Goal: Information Seeking & Learning: Learn about a topic

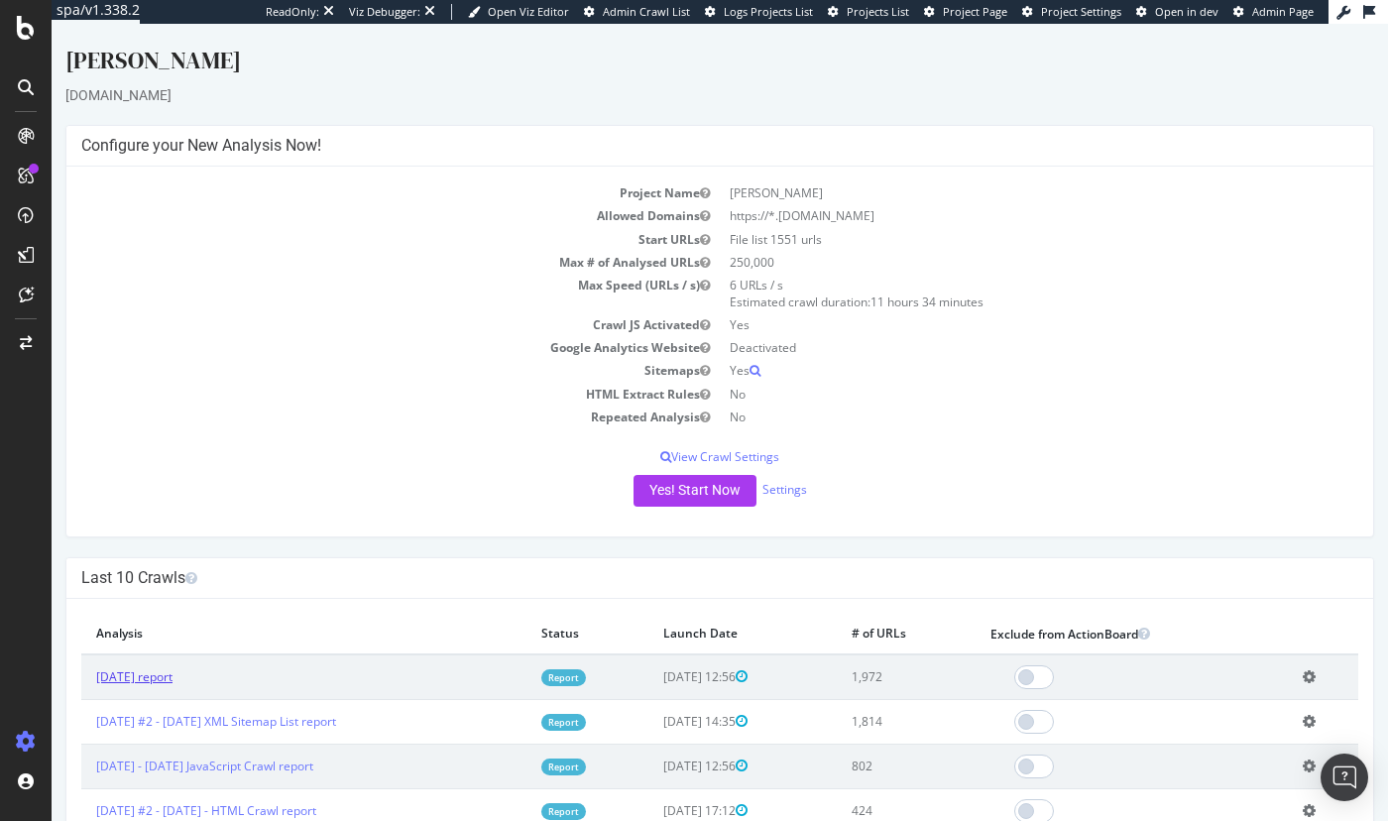
click at [172, 551] on link "[DATE] report" at bounding box center [134, 676] width 76 height 17
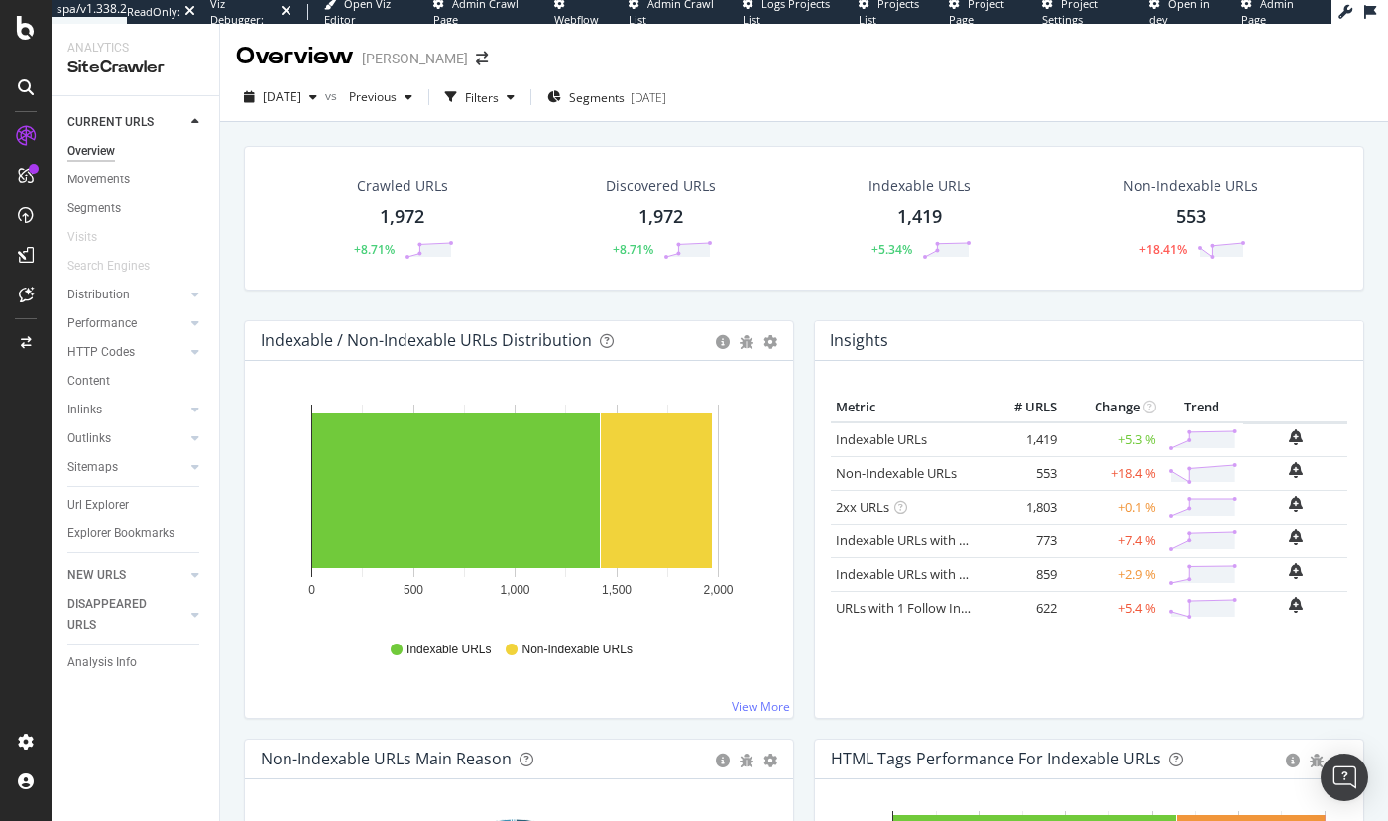
drag, startPoint x: 112, startPoint y: 215, endPoint x: 798, endPoint y: 440, distance: 722.0
click at [112, 215] on div "Segments" at bounding box center [94, 208] width 54 height 21
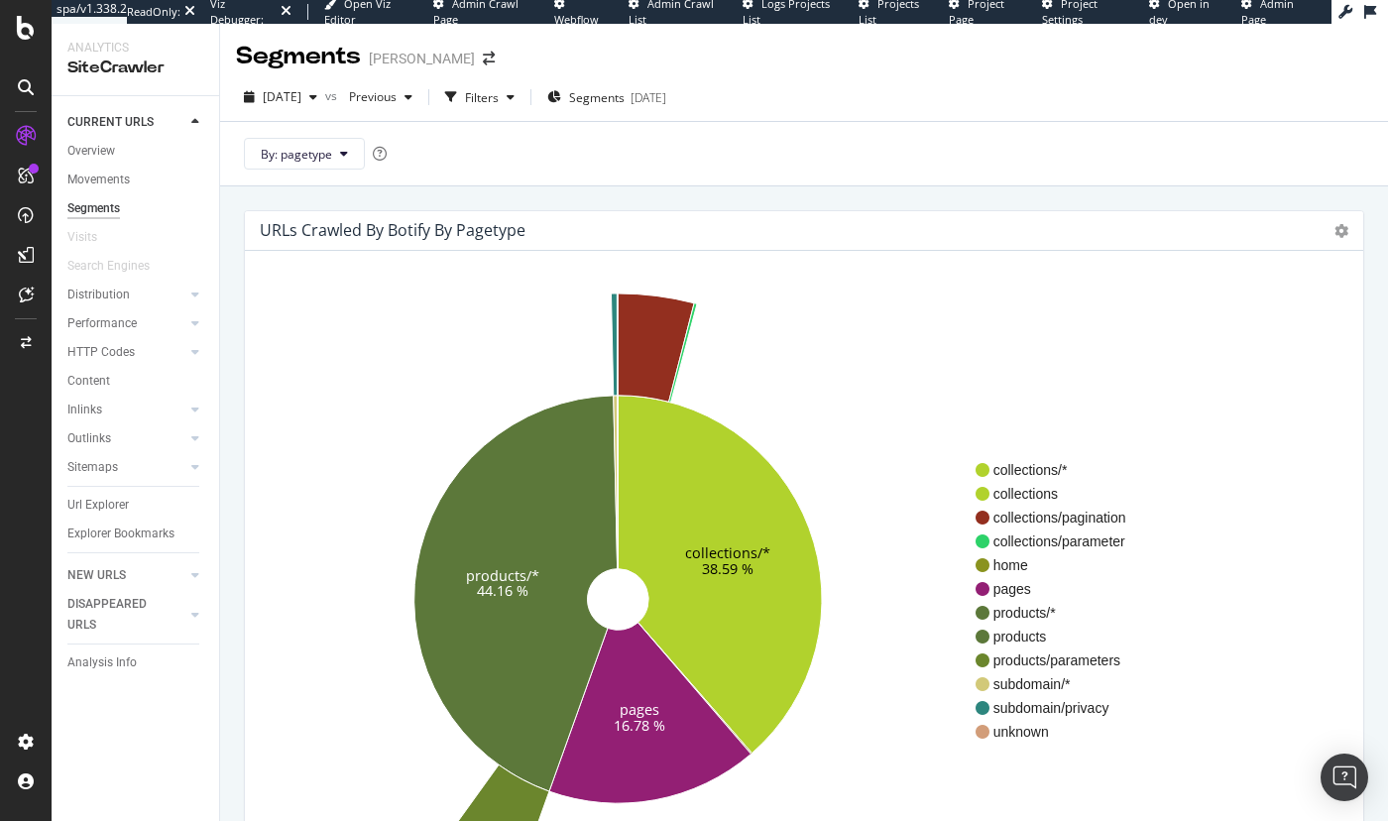
scroll to position [99, 0]
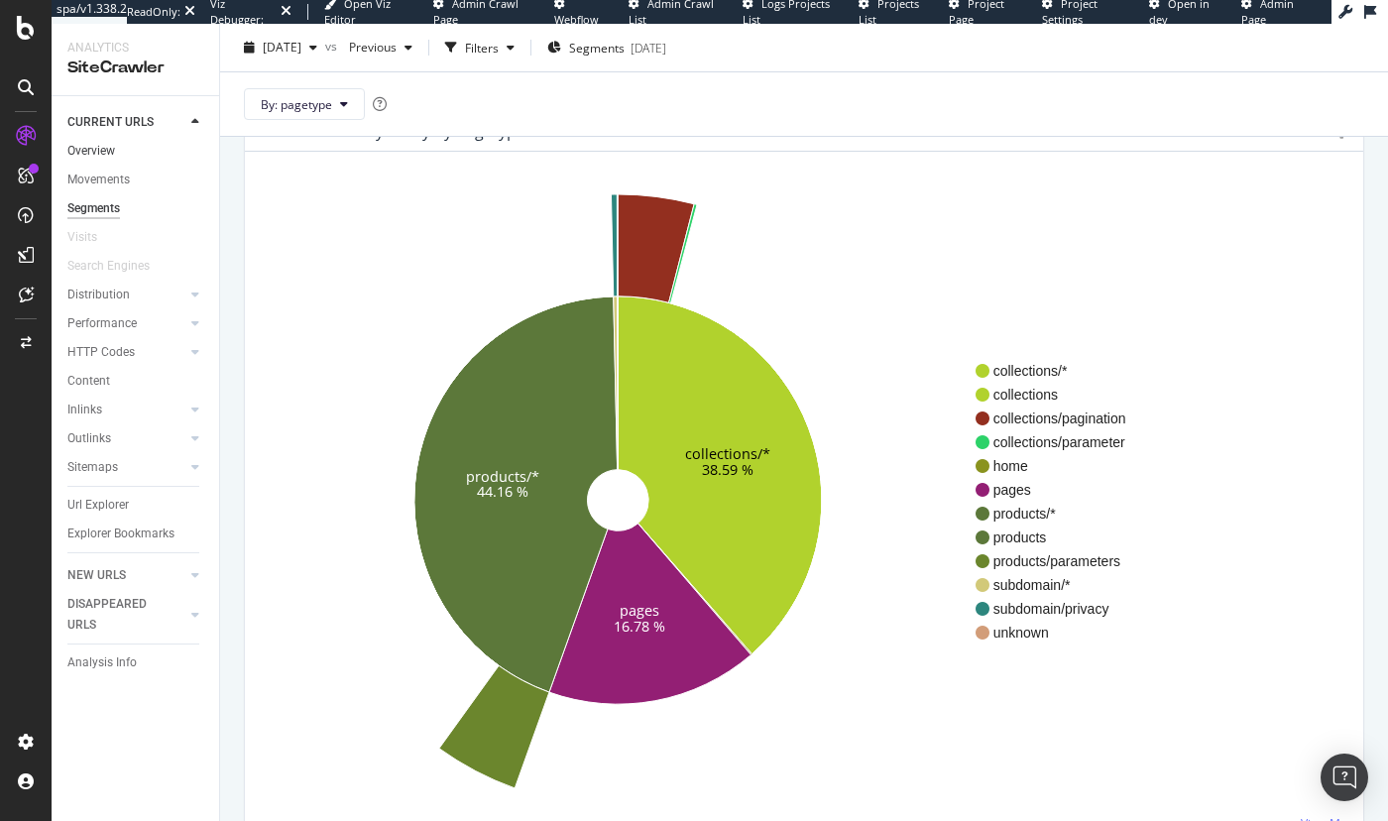
drag, startPoint x: 105, startPoint y: 158, endPoint x: 118, endPoint y: 159, distance: 12.9
click at [104, 159] on div "Overview" at bounding box center [91, 151] width 48 height 21
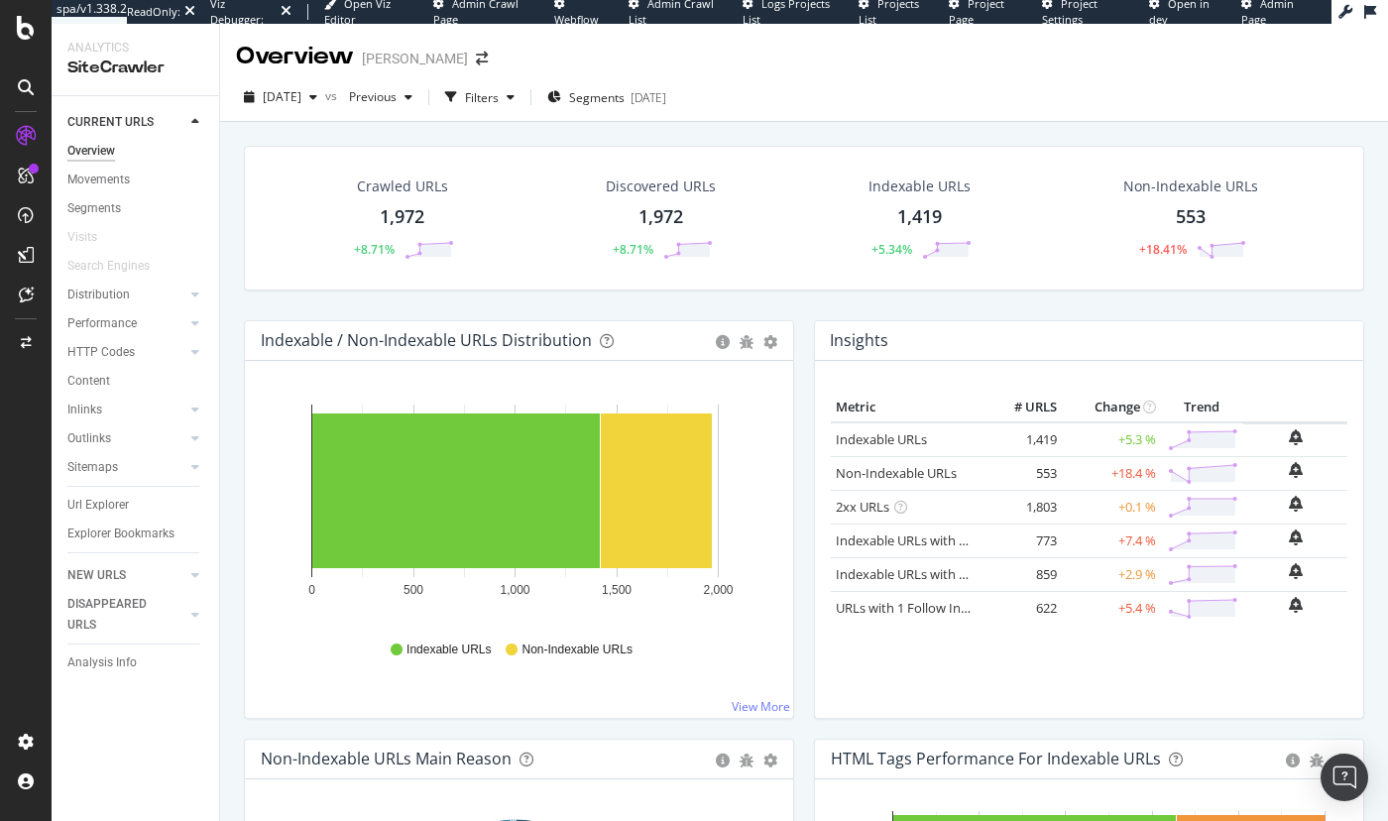
drag, startPoint x: 86, startPoint y: 412, endPoint x: 983, endPoint y: 427, distance: 897.3
click at [86, 412] on div "Inlinks" at bounding box center [84, 410] width 35 height 21
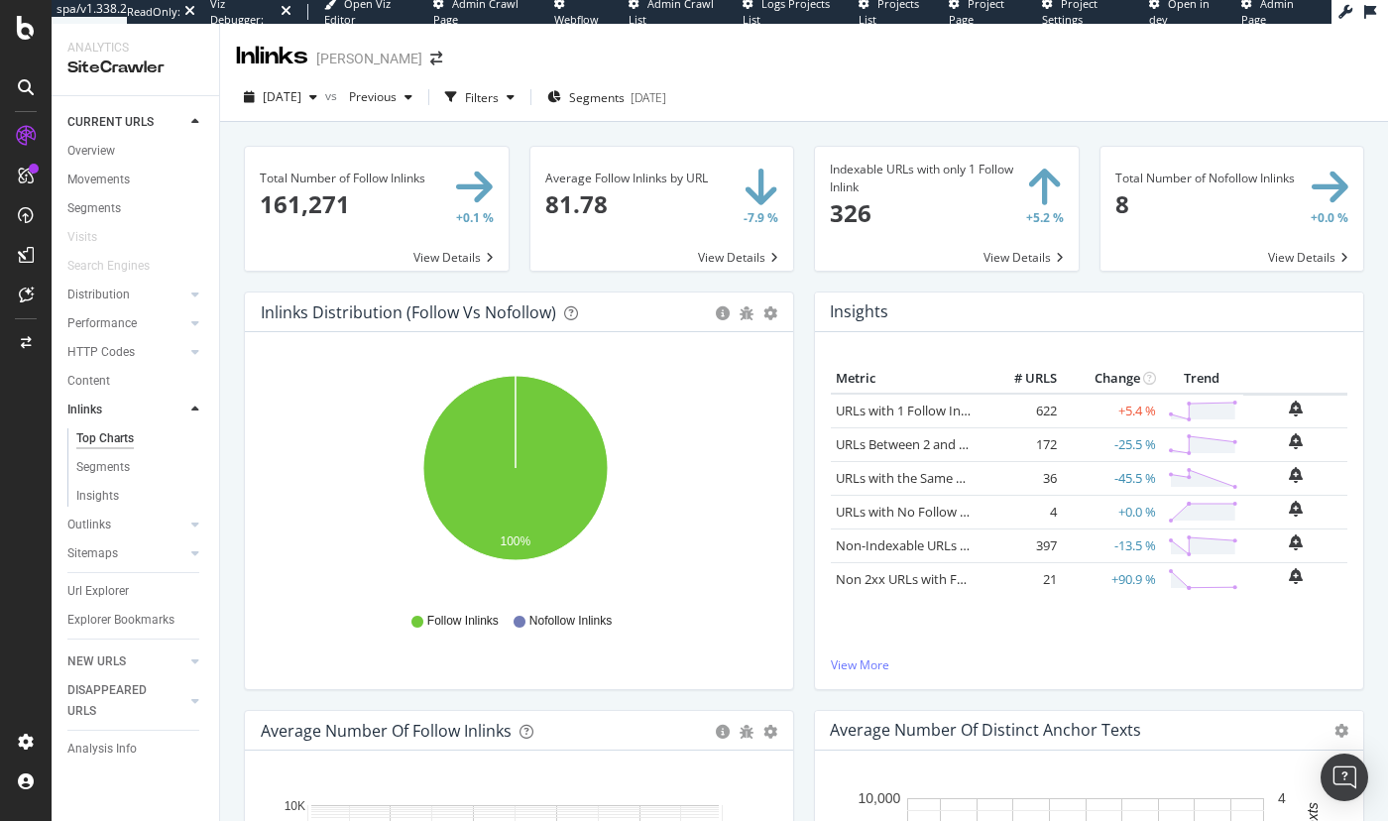
drag, startPoint x: 96, startPoint y: 155, endPoint x: 224, endPoint y: 192, distance: 133.3
click at [95, 155] on div "Overview" at bounding box center [91, 151] width 48 height 21
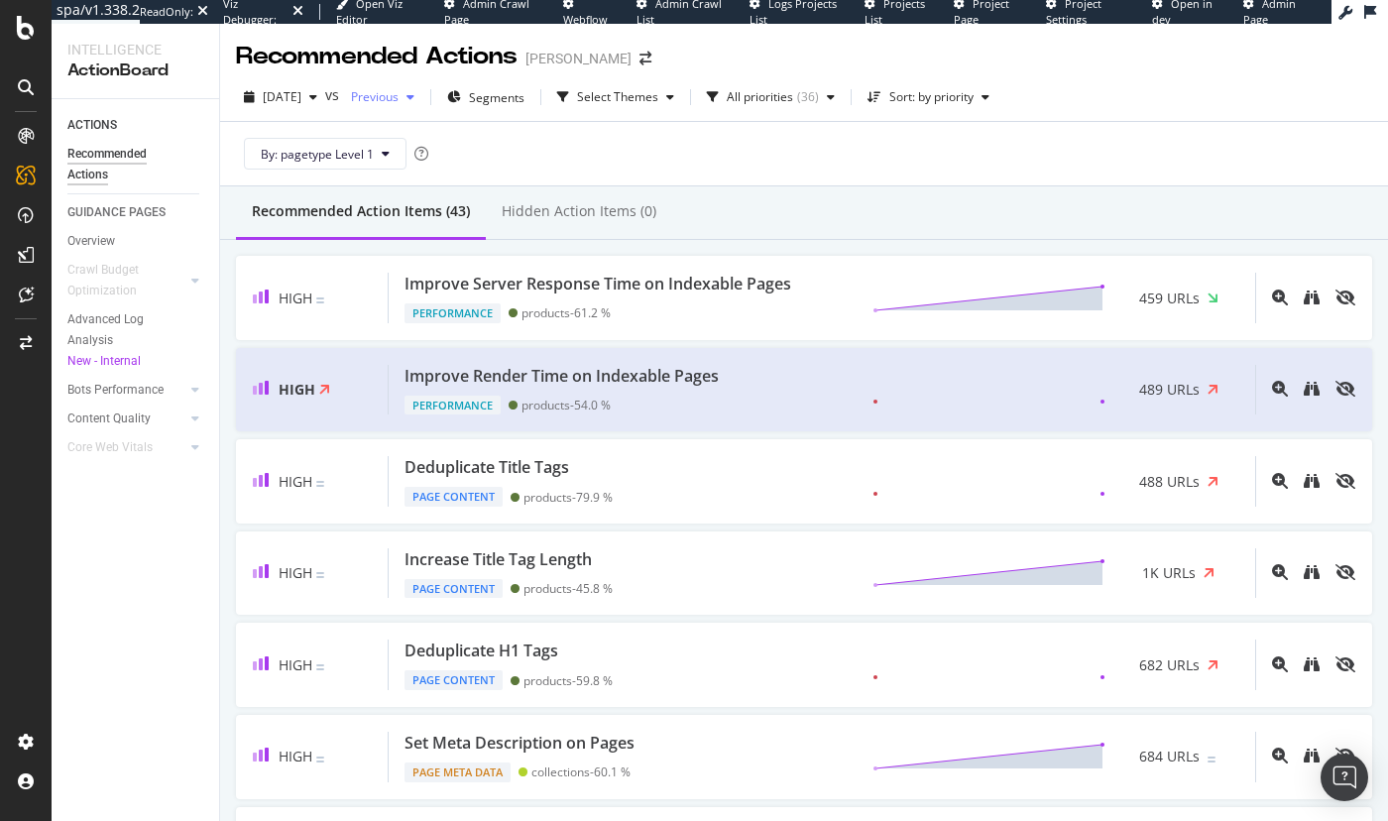
click at [399, 98] on span "Previous" at bounding box center [371, 96] width 56 height 17
click at [847, 189] on div "Recommended Action Items (43) Hidden Action Items (0)" at bounding box center [804, 213] width 1168 height 54
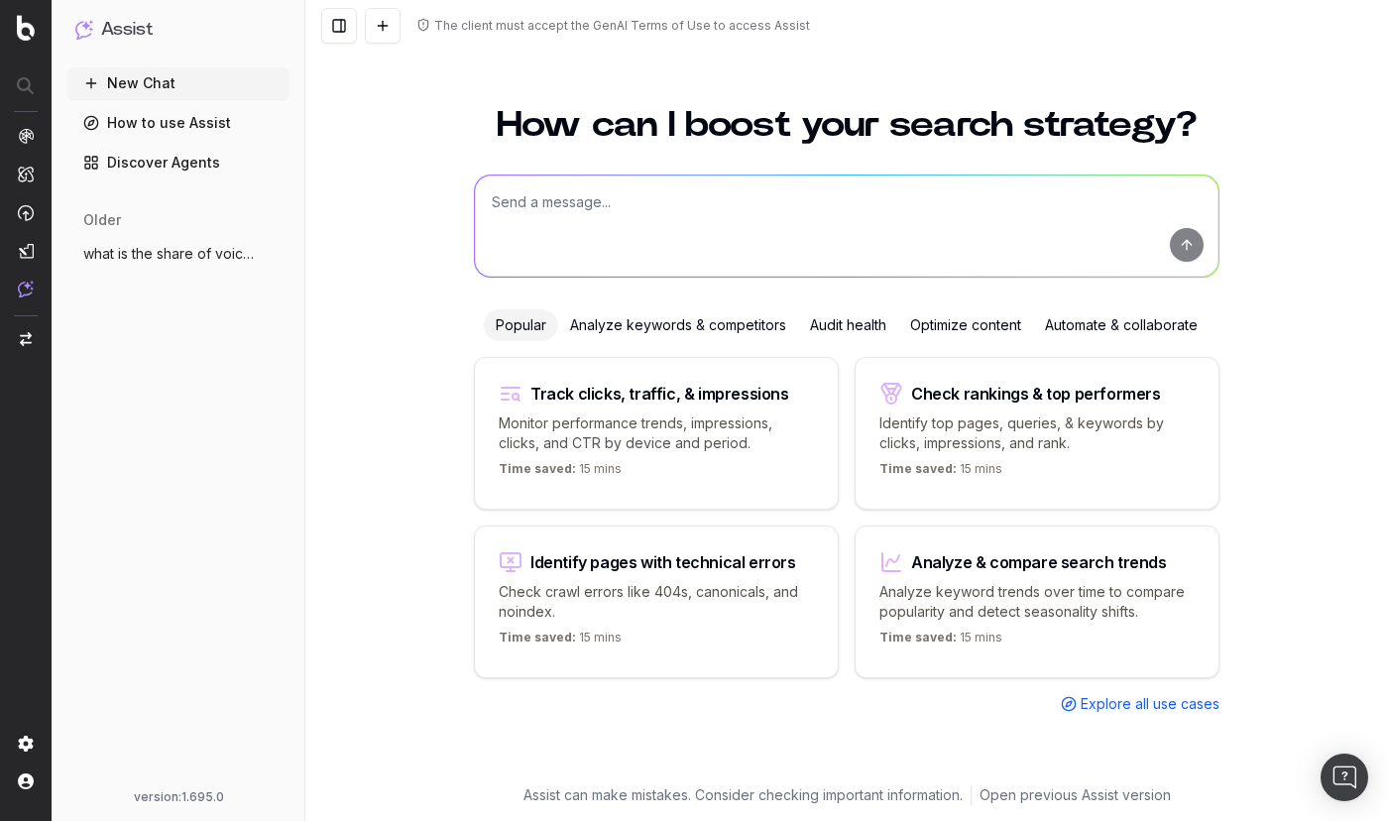
click at [192, 251] on span "what is the share of voice for clare v" at bounding box center [170, 254] width 174 height 20
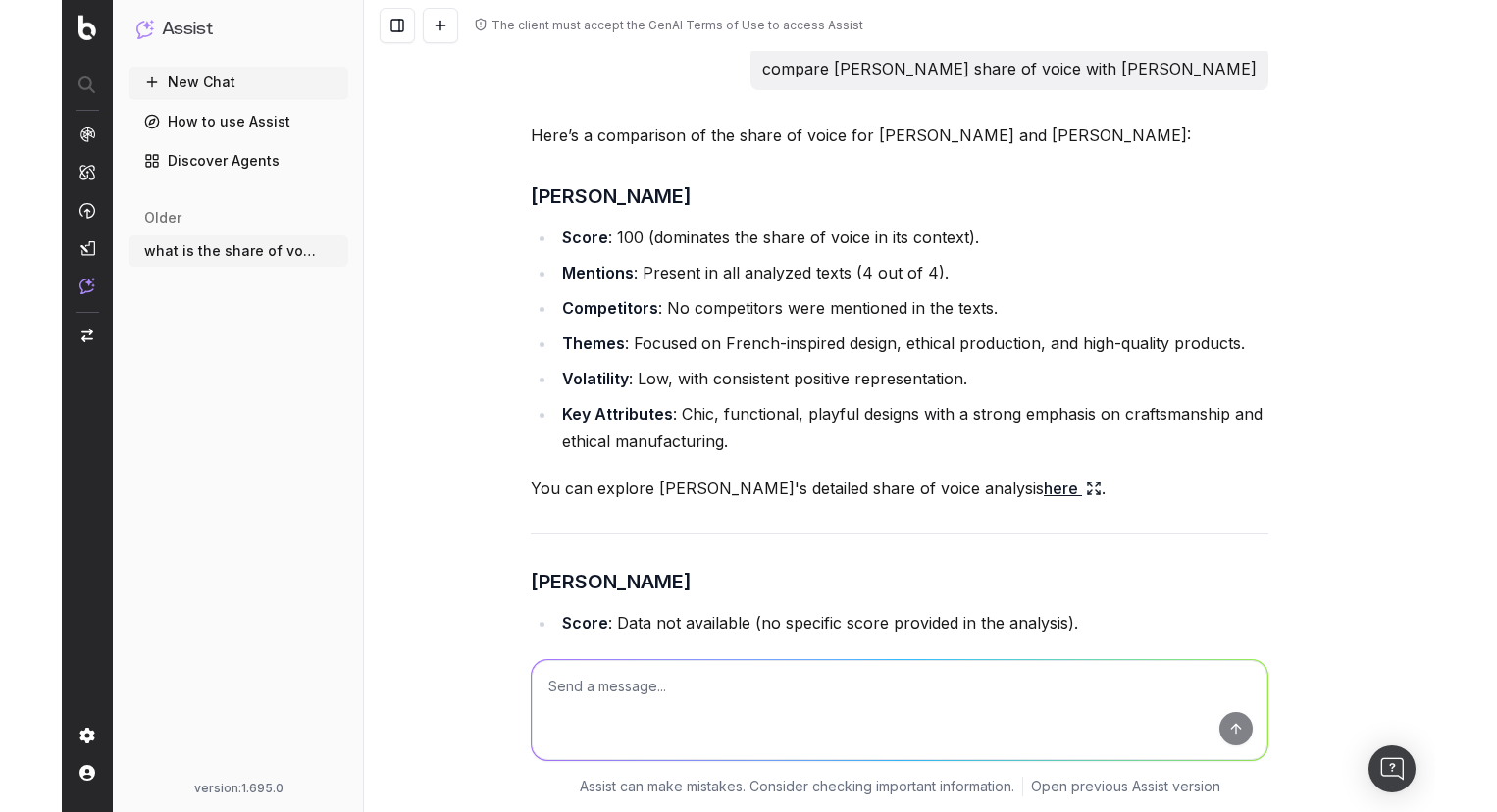
scroll to position [3137, 0]
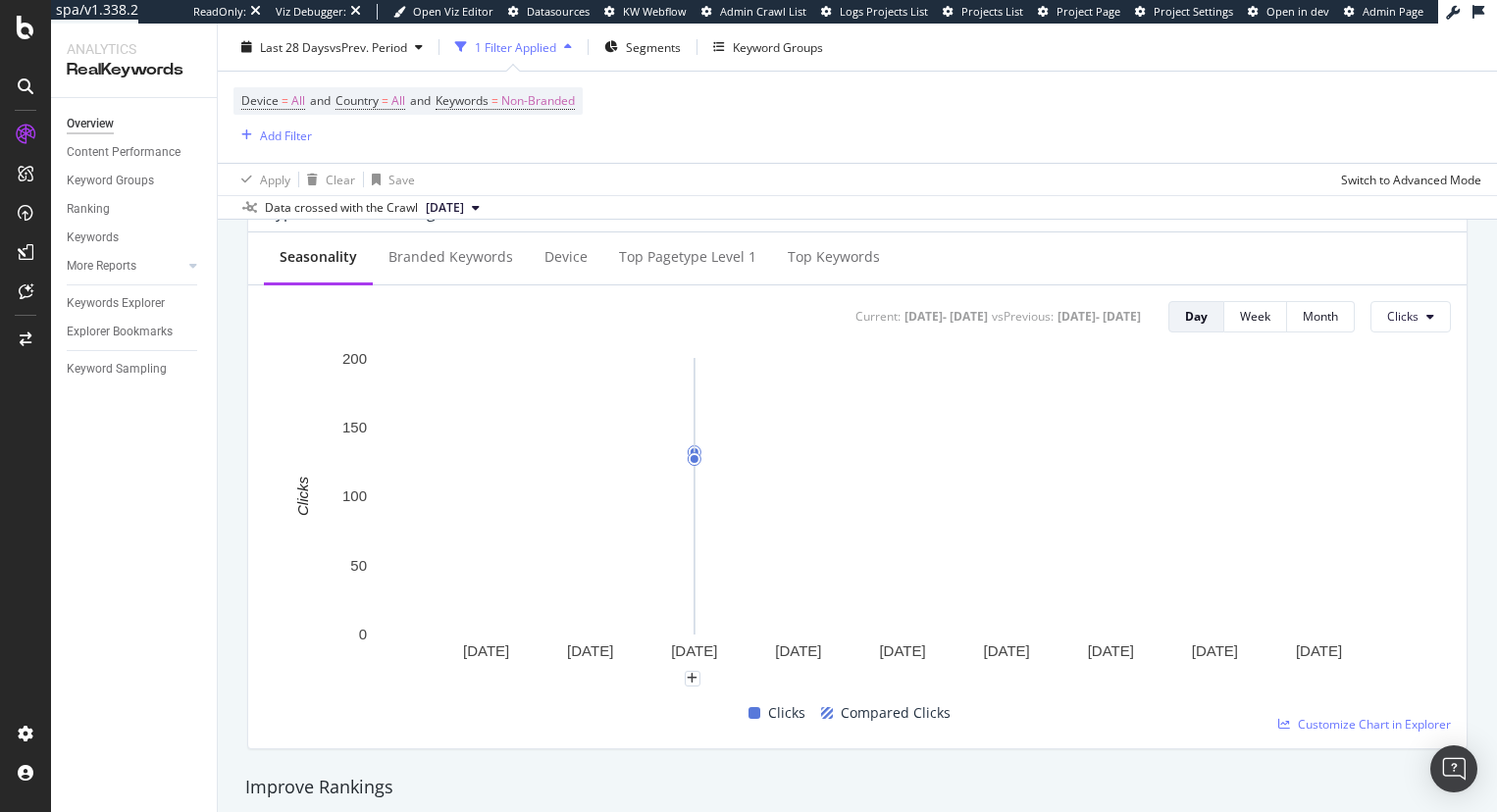
scroll to position [1275, 0]
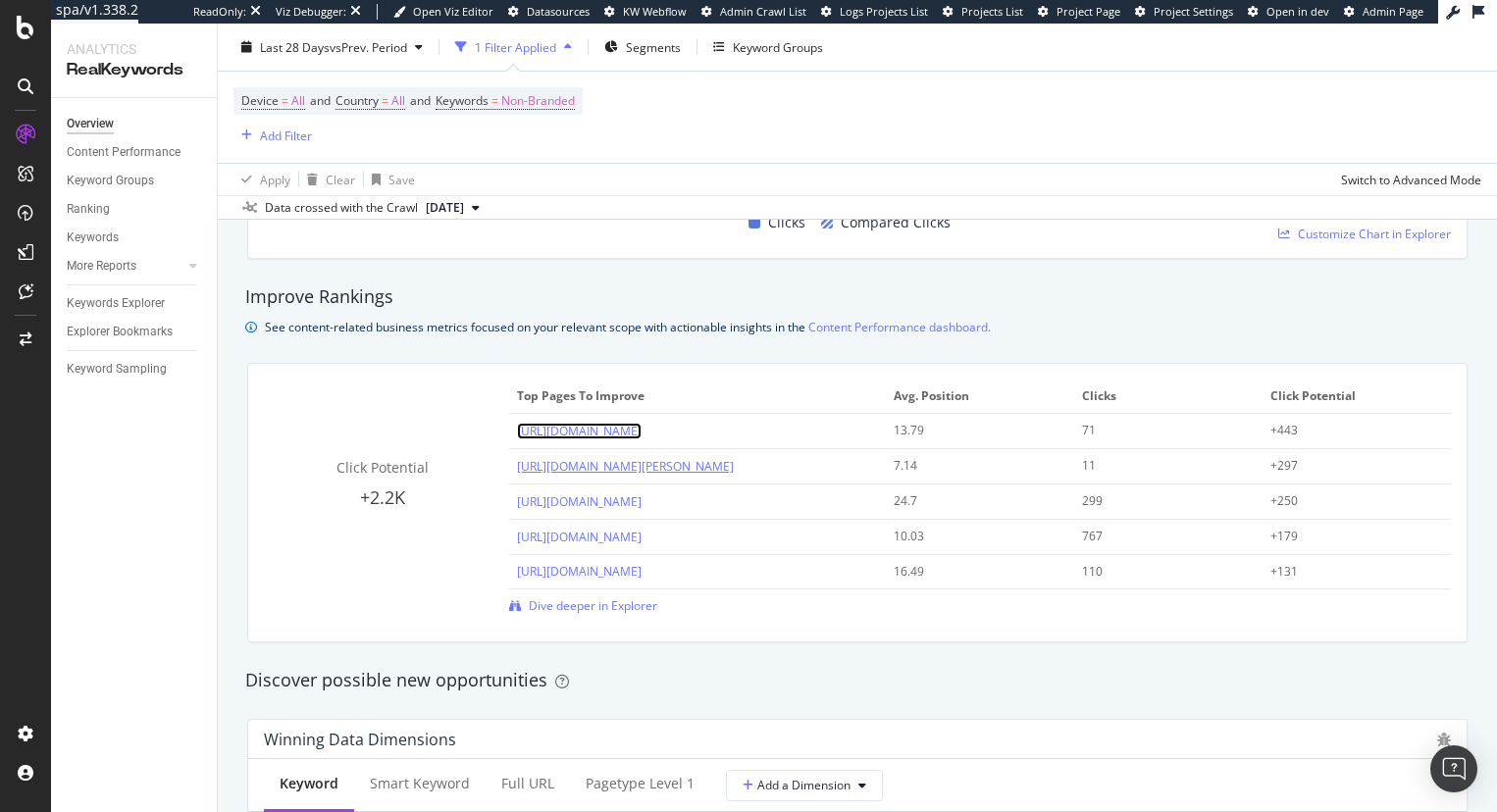
drag, startPoint x: 690, startPoint y: 432, endPoint x: 739, endPoint y: 460, distance: 56.4
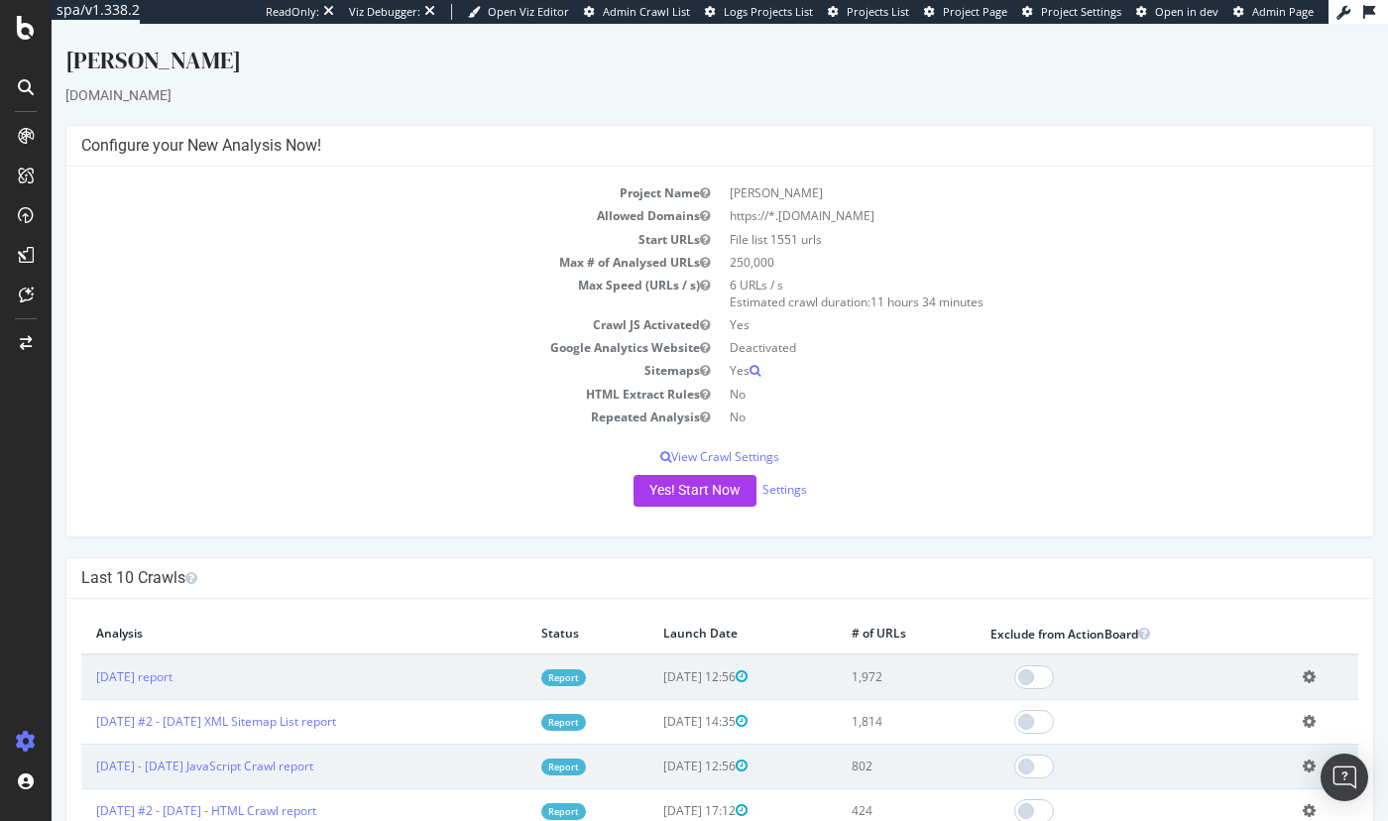
click at [453, 170] on div "Project Name Clare V Allowed Domains https://*.[DOMAIN_NAME] Start URLs File li…" at bounding box center [719, 352] width 1307 height 370
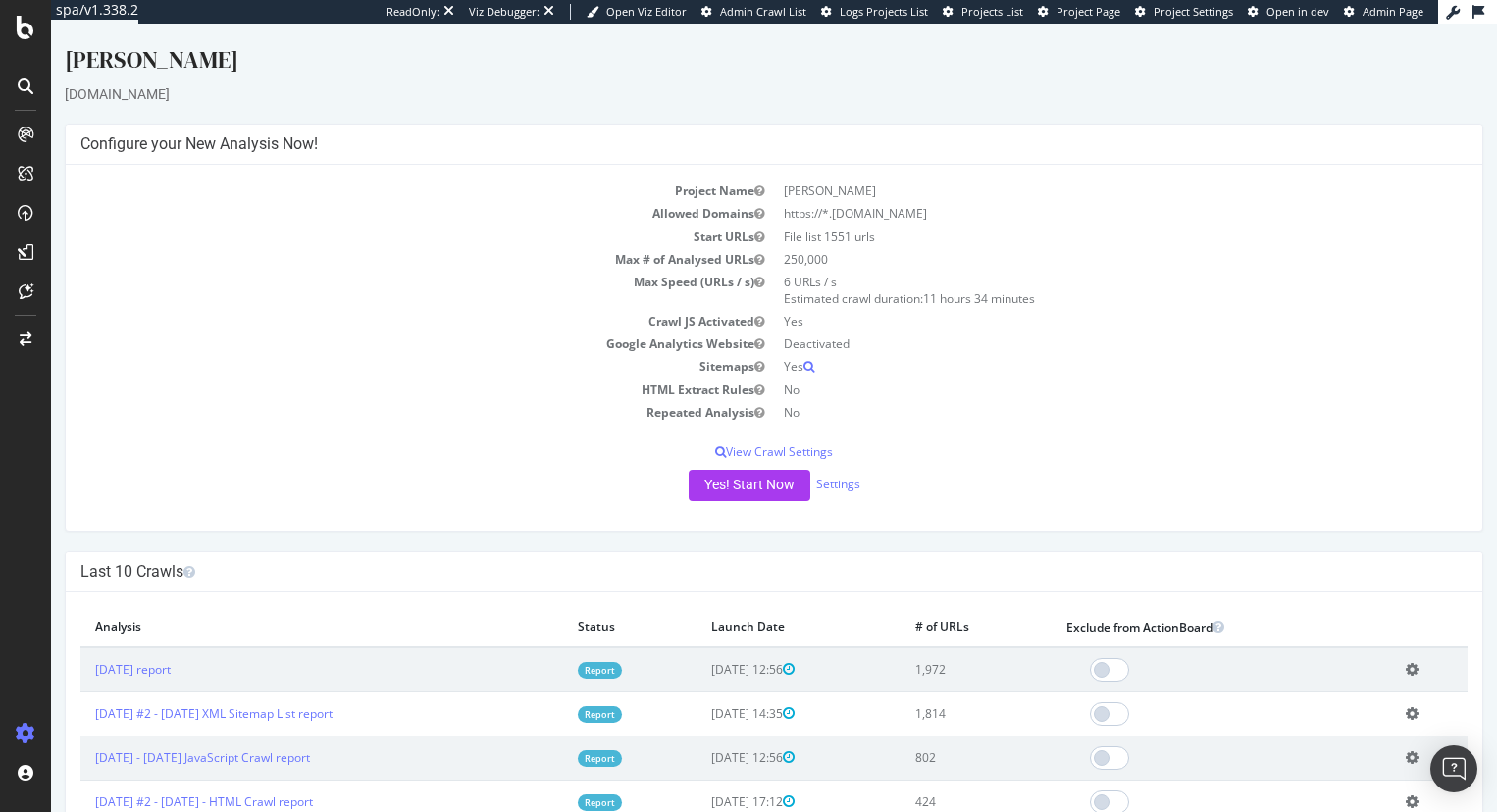
click at [648, 95] on div "clarev.com" at bounding box center [773, 94] width 1418 height 20
click at [1372, 275] on div "Clare V clarev.com × × Configure your New Analysis Now! Project Name Clare V Al…" at bounding box center [774, 592] width 1446 height 1099
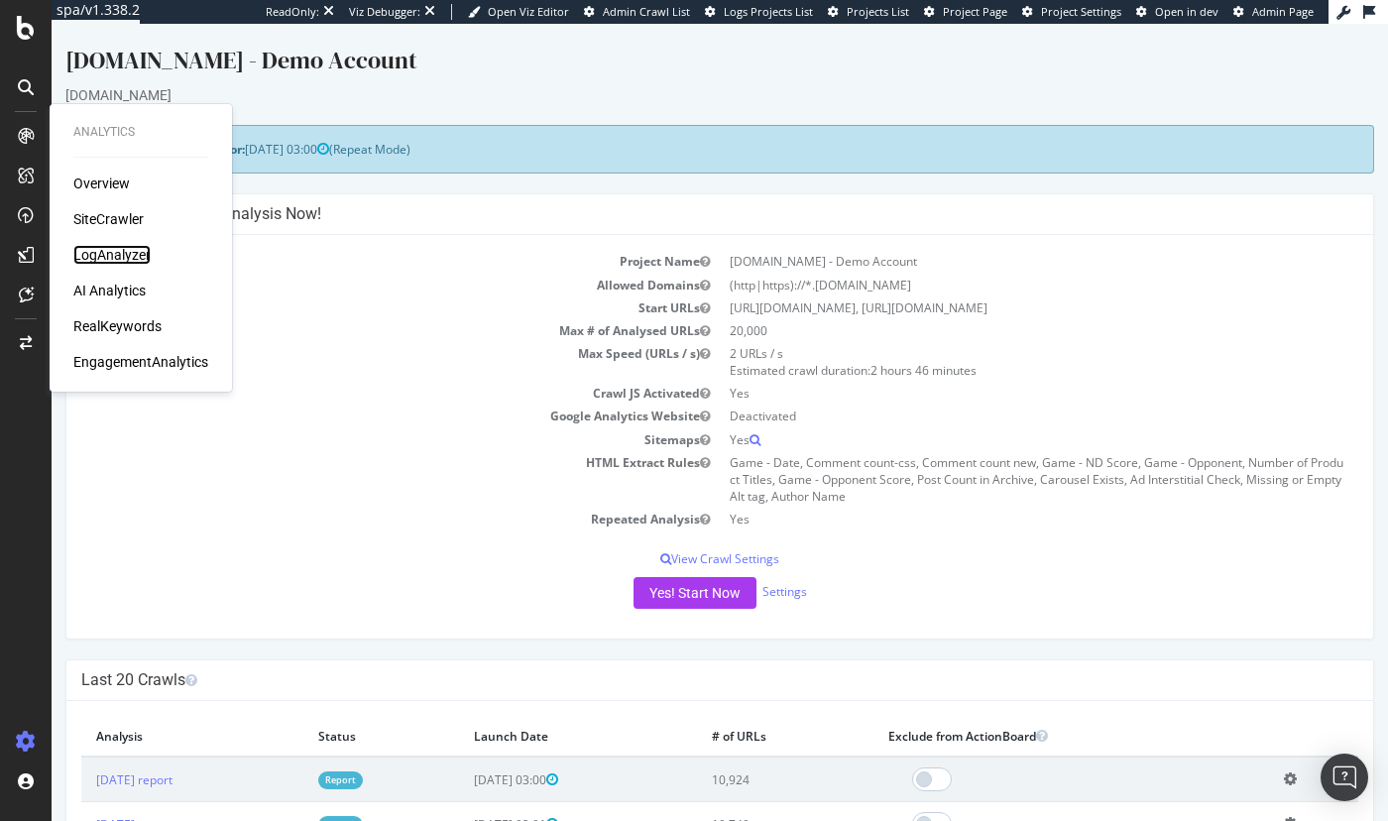
click at [91, 253] on div "LogAnalyzer" at bounding box center [111, 255] width 77 height 20
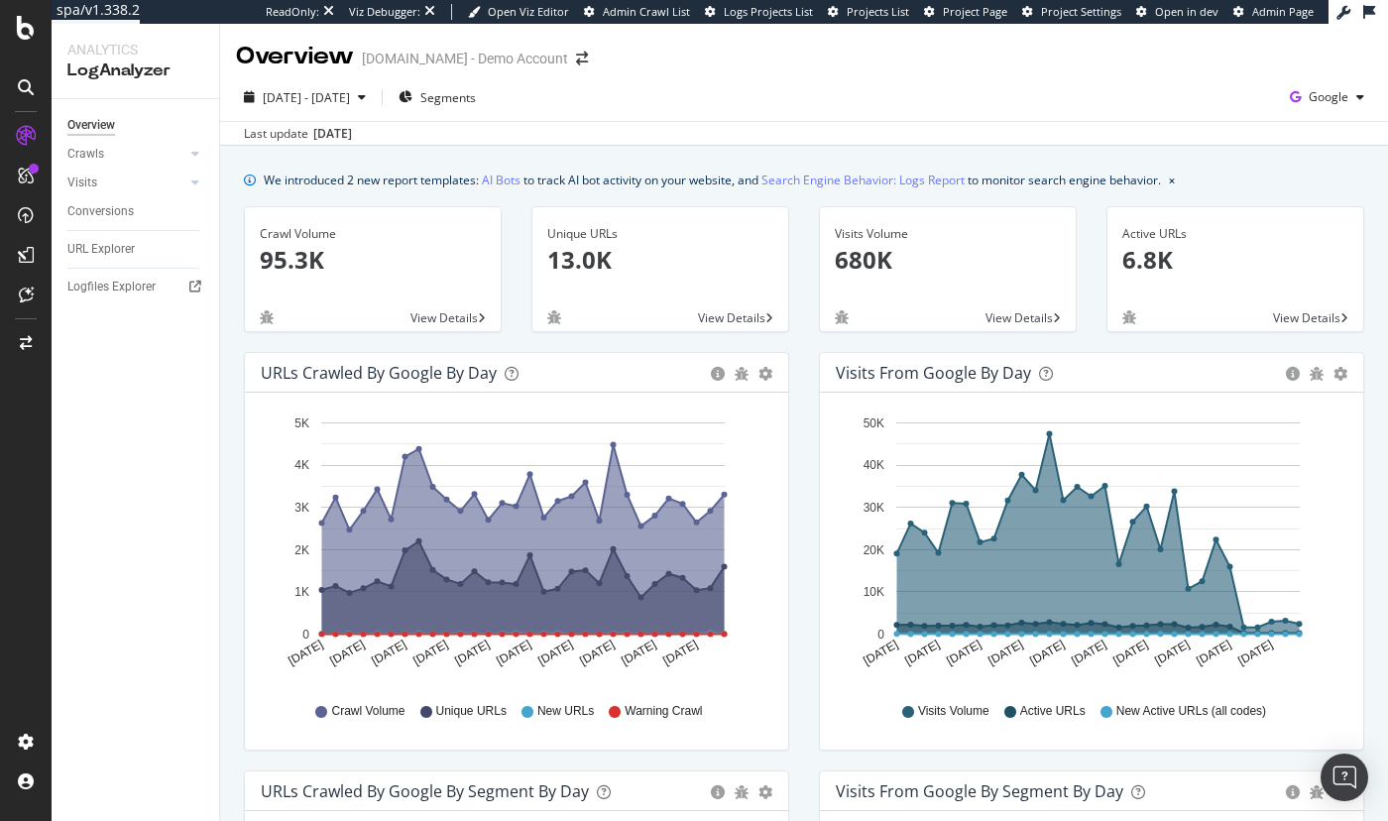
click at [1309, 100] on span "Google" at bounding box center [1329, 96] width 40 height 17
click at [1182, 116] on span "OpenAI" at bounding box center [1214, 116] width 73 height 18
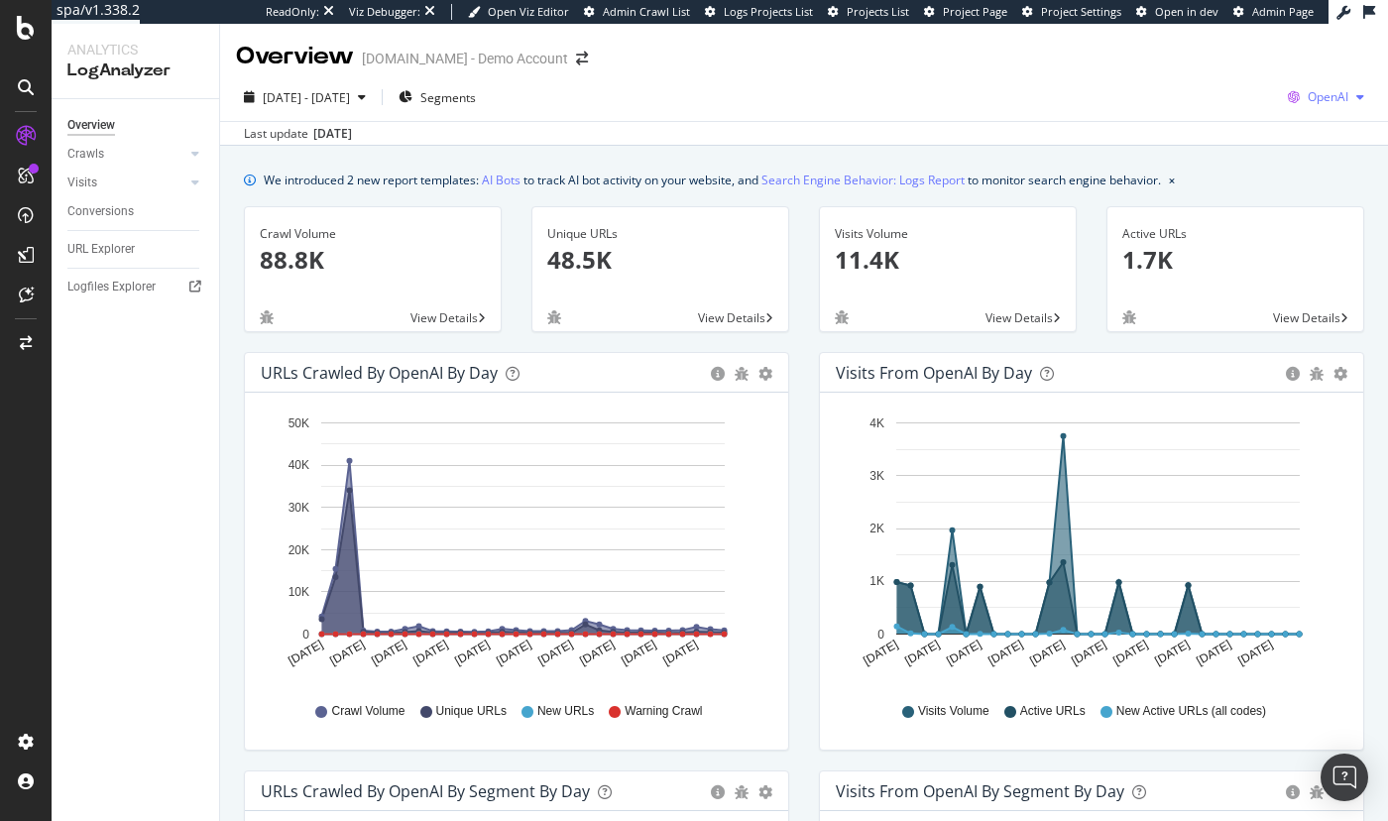
click at [1326, 93] on span "OpenAI" at bounding box center [1328, 96] width 41 height 17
click at [1205, 156] on span "Other AI Bots" at bounding box center [1211, 153] width 73 height 18
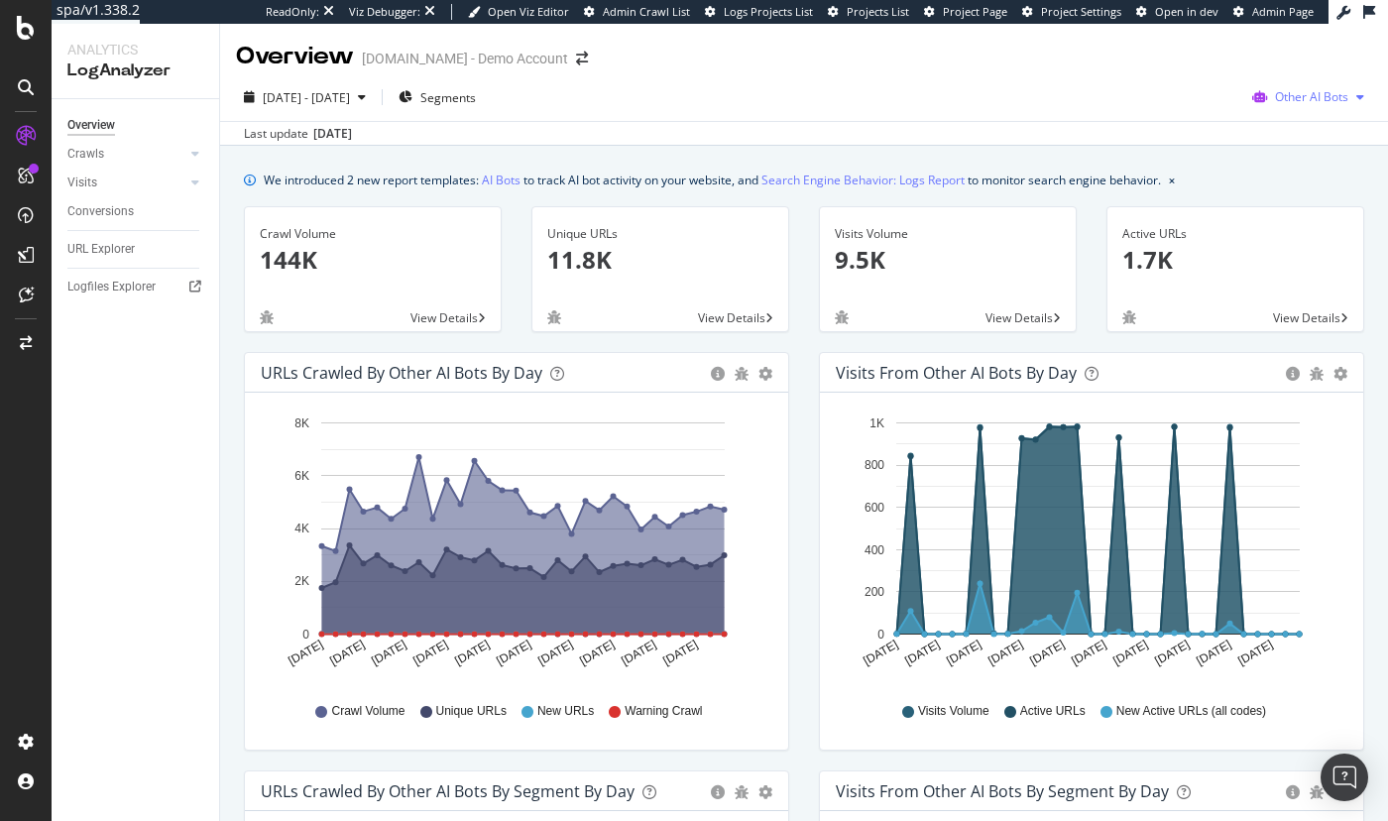
click at [1324, 100] on span "Other AI Bots" at bounding box center [1311, 96] width 73 height 17
click at [1288, 140] on span "Google" at bounding box center [1316, 137] width 77 height 18
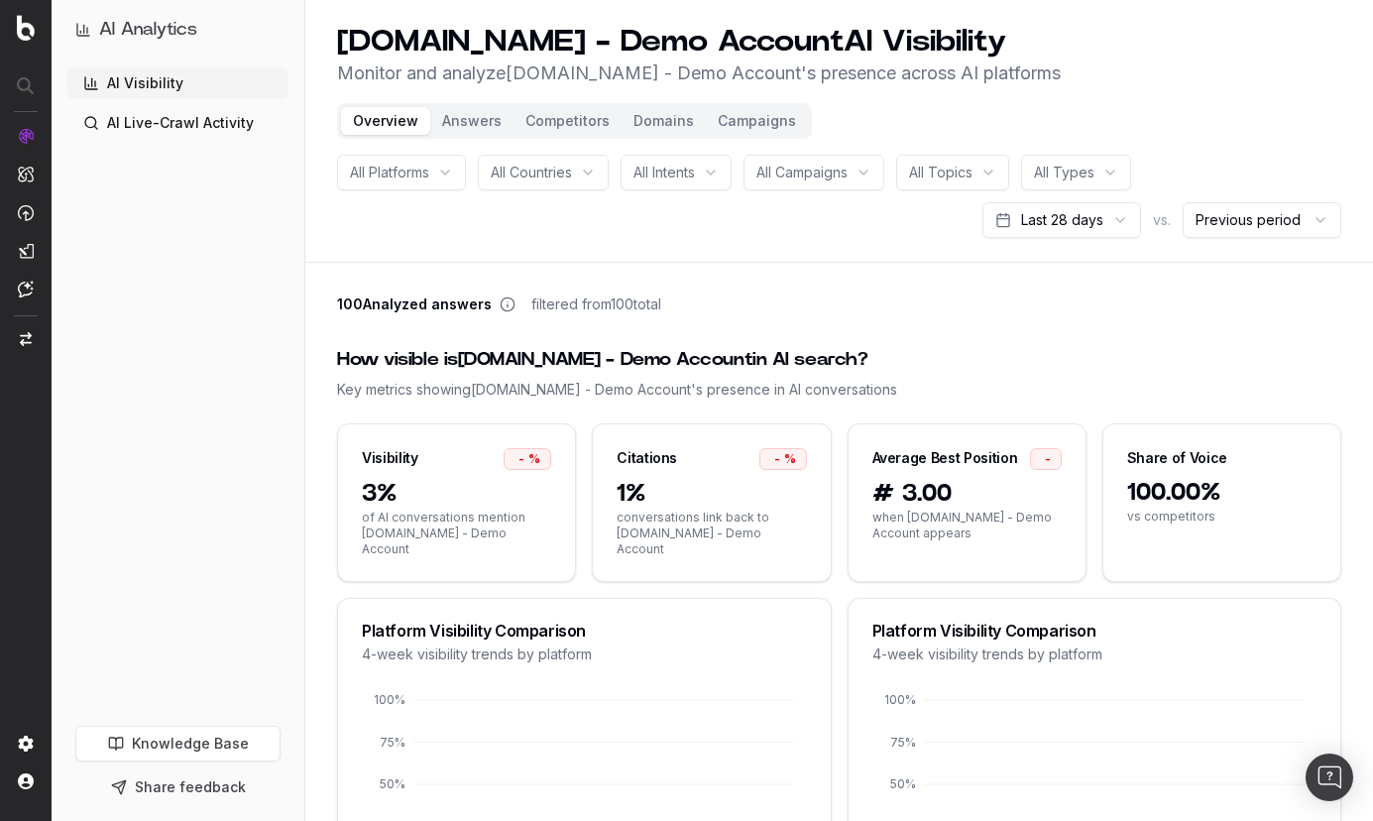
click at [481, 126] on button "Answers" at bounding box center [471, 121] width 83 height 28
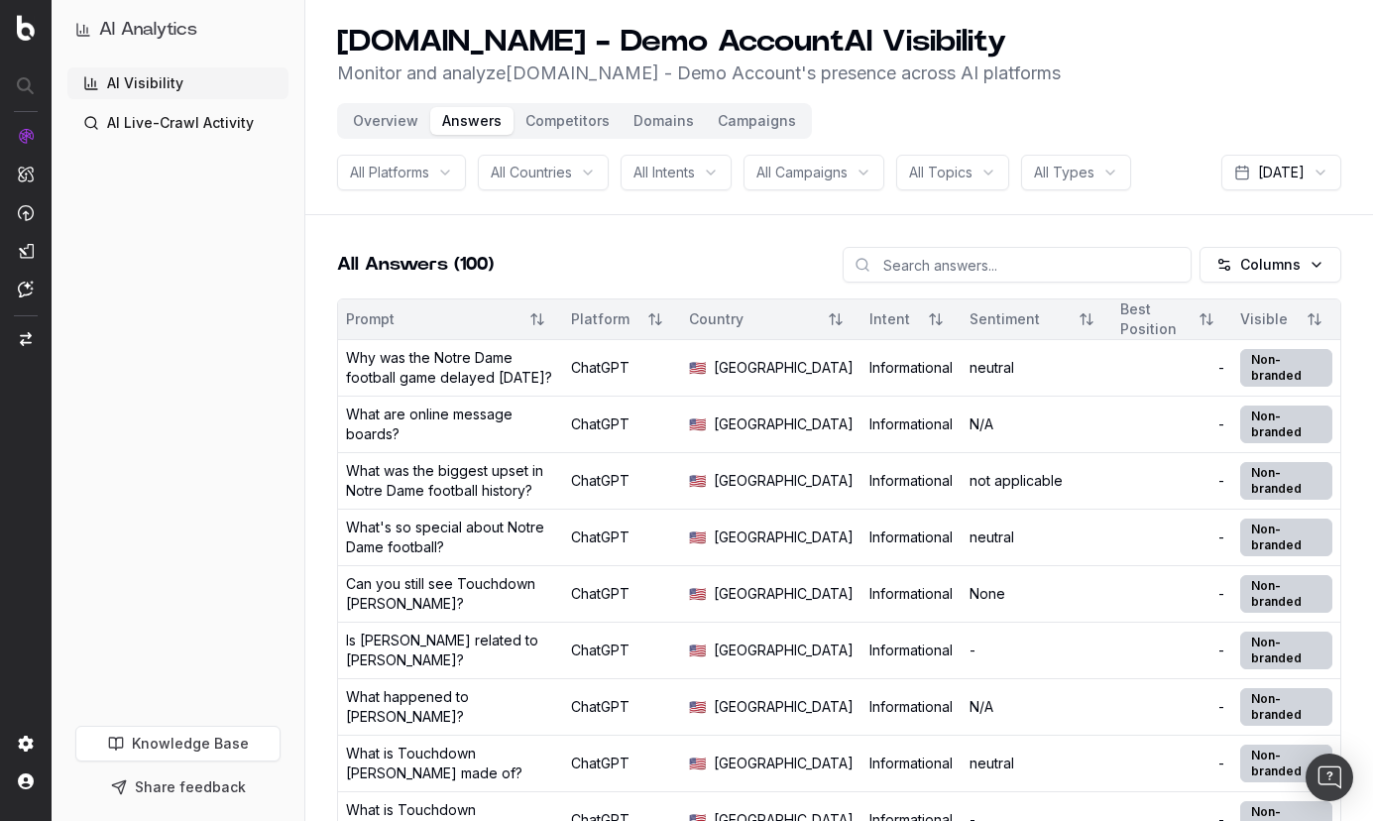
click at [390, 123] on button "Overview" at bounding box center [385, 121] width 89 height 28
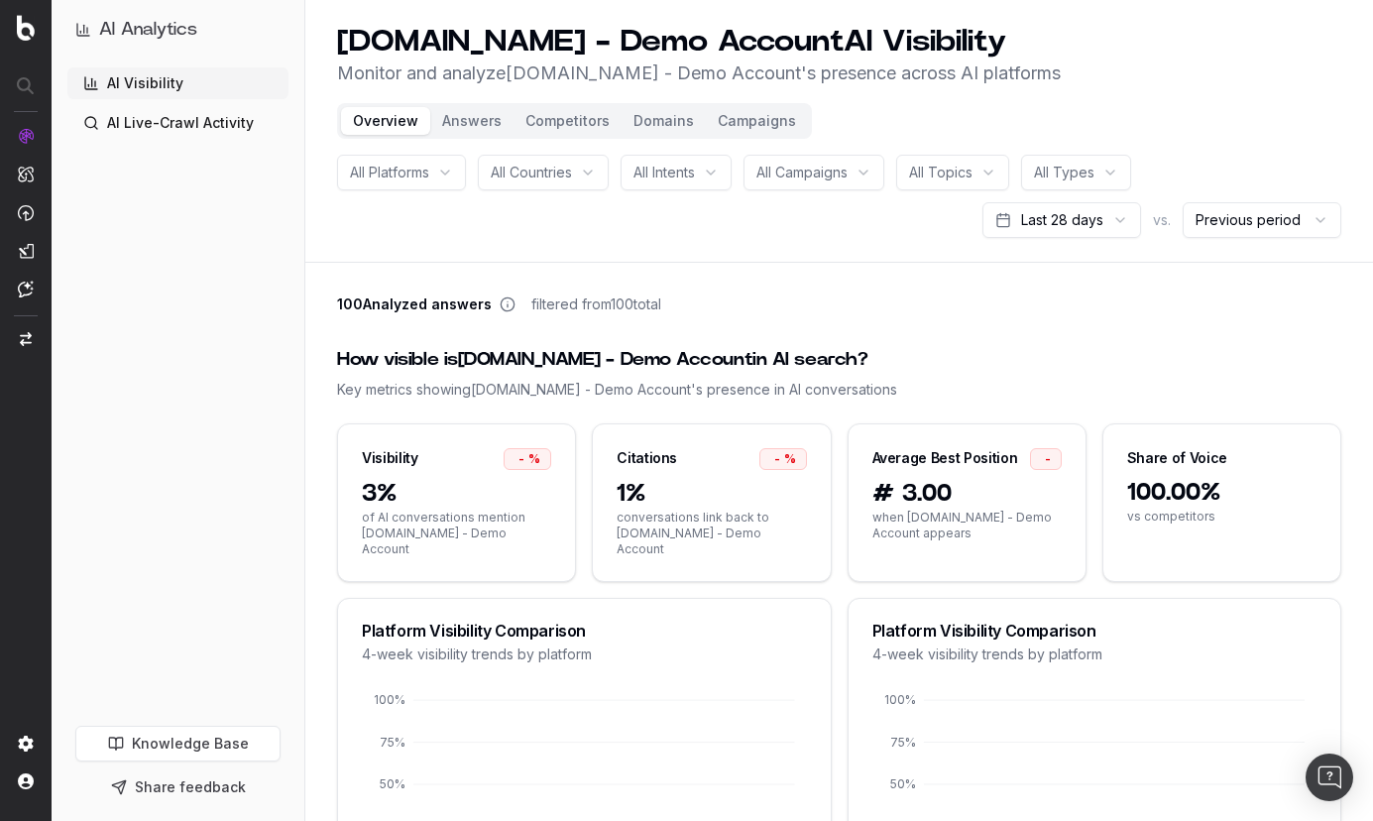
click at [186, 125] on link "AI Live-Crawl Activity" at bounding box center [177, 123] width 221 height 32
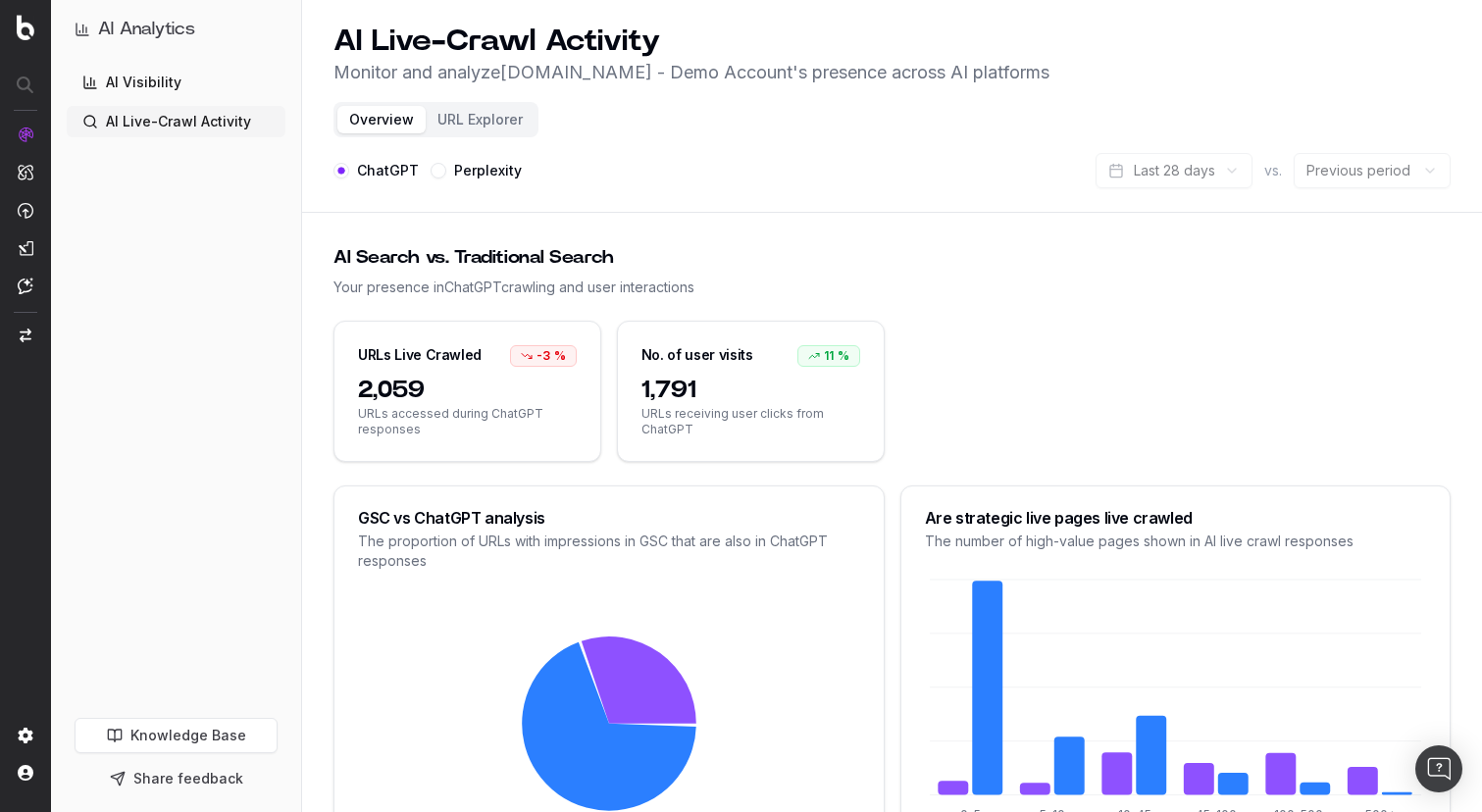
click at [433, 164] on button "Perplexity" at bounding box center [438, 171] width 16 height 16
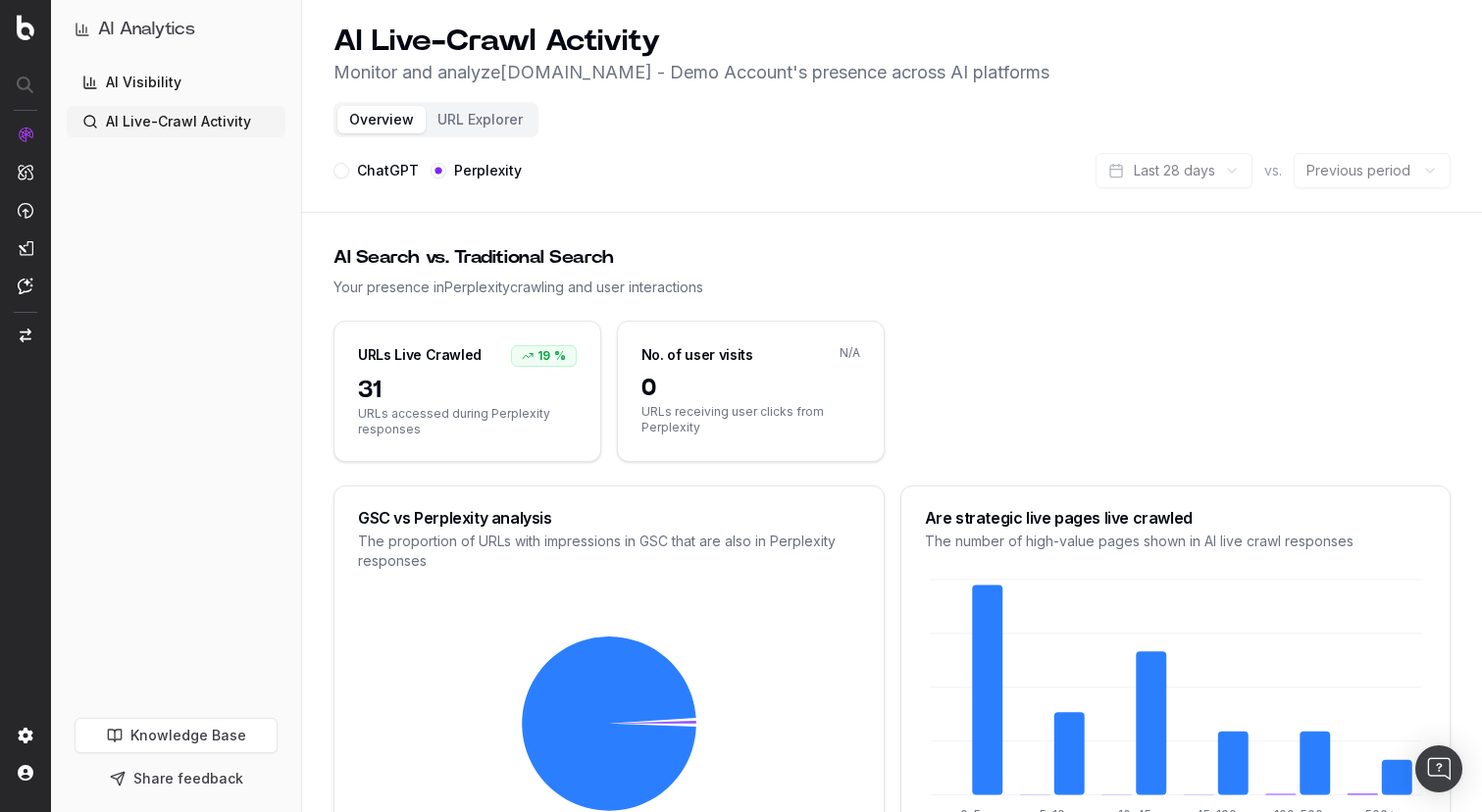
click at [340, 173] on button "ChatGPT" at bounding box center [341, 171] width 16 height 16
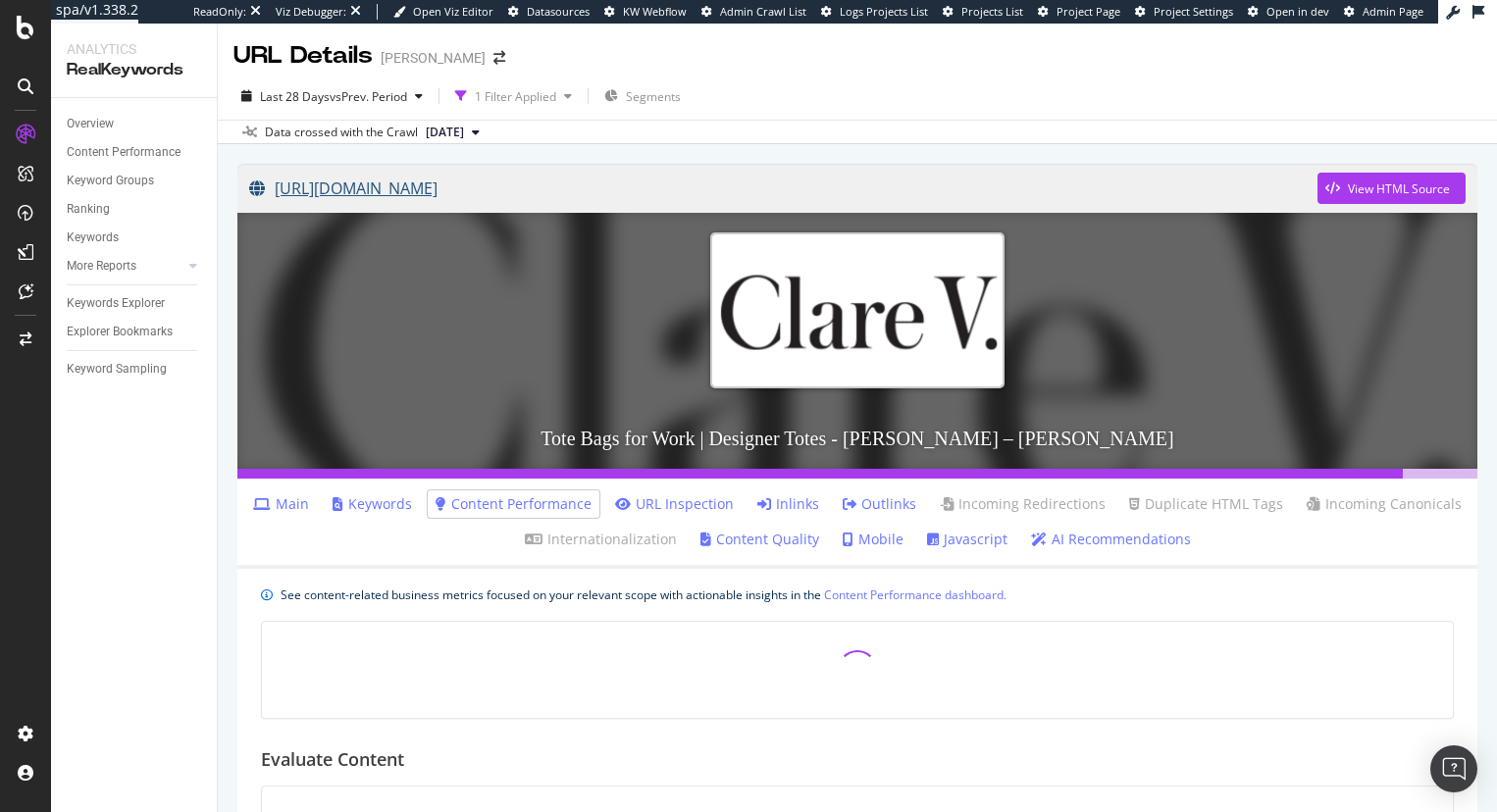
click at [509, 189] on link "[URL][DOMAIN_NAME]" at bounding box center [784, 189] width 1069 height 49
